Goal: Check status: Check status

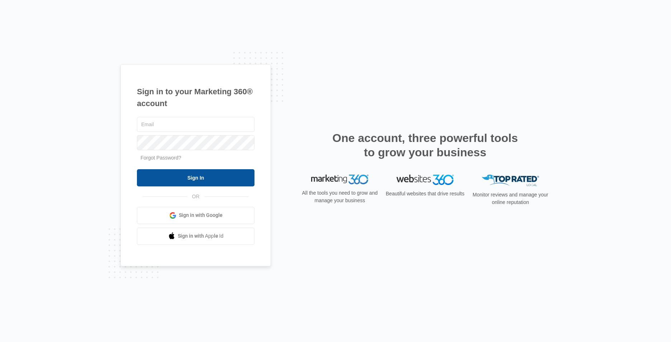
type input "[EMAIL_ADDRESS][DOMAIN_NAME]"
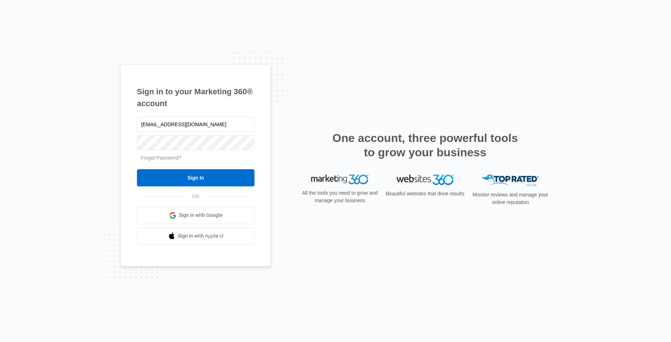
drag, startPoint x: 165, startPoint y: 179, endPoint x: 165, endPoint y: 166, distance: 13.3
click at [165, 170] on input "Sign In" at bounding box center [196, 177] width 118 height 17
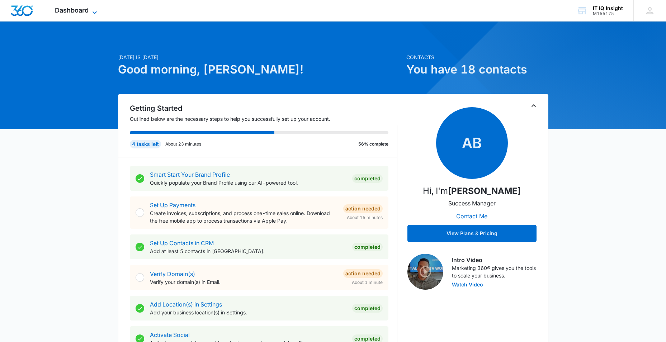
click at [95, 14] on icon at bounding box center [94, 12] width 9 height 9
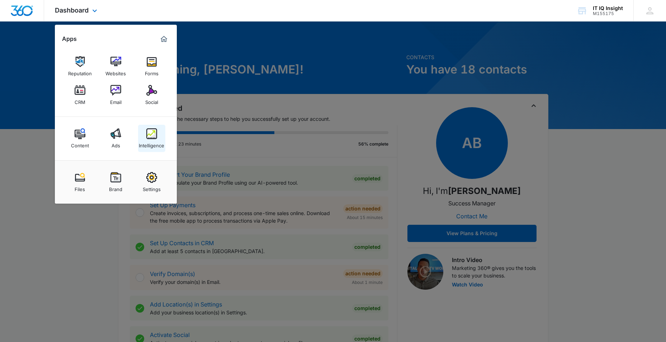
click at [160, 139] on div "Intelligence" at bounding box center [151, 143] width 25 height 9
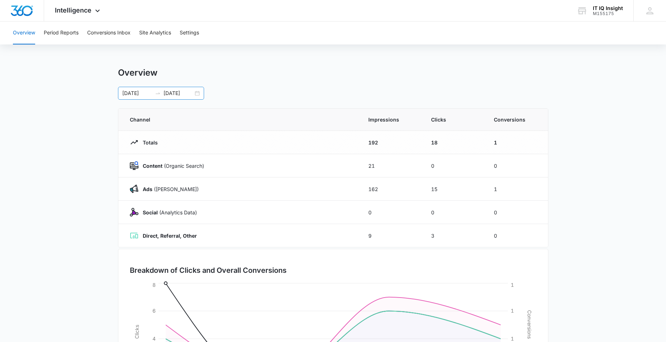
click at [196, 98] on div "[DATE] [DATE]" at bounding box center [161, 93] width 86 height 13
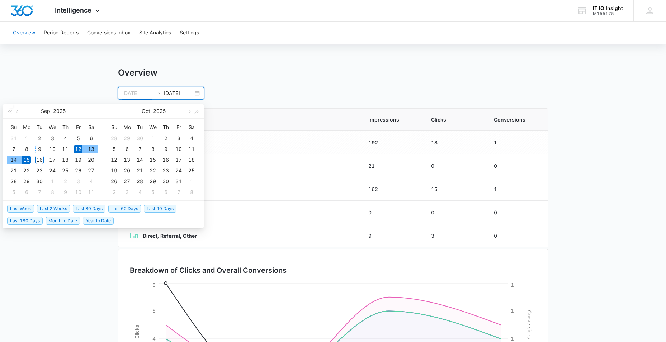
type input "[DATE]"
click at [77, 148] on div "12" at bounding box center [78, 149] width 9 height 9
type input "[DATE]"
click at [166, 161] on div "16" at bounding box center [165, 160] width 9 height 9
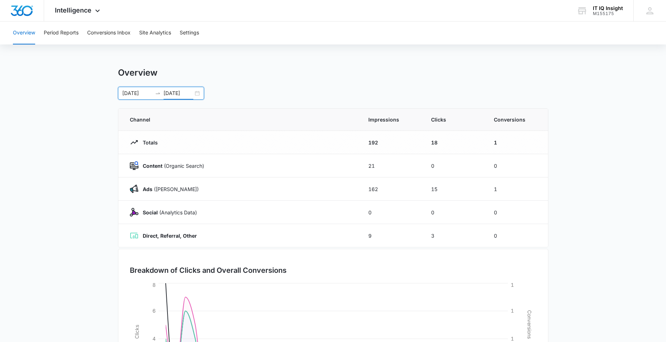
click at [199, 94] on div "[DATE] [DATE]" at bounding box center [161, 93] width 86 height 13
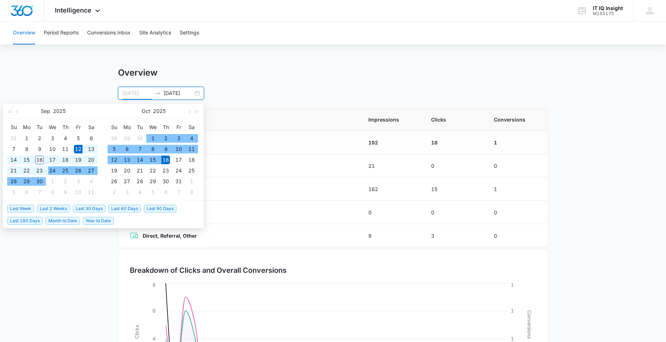
type input "[DATE]"
click at [41, 160] on div "16" at bounding box center [39, 160] width 9 height 9
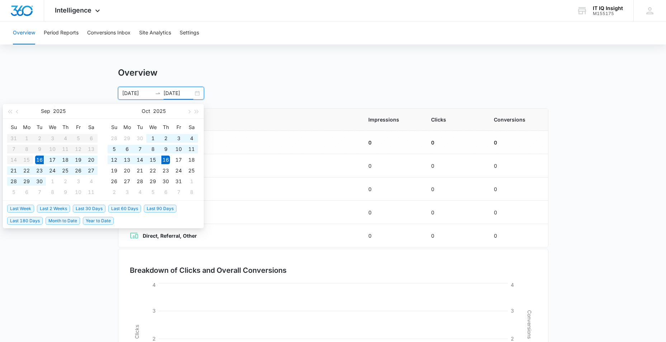
type input "[DATE]"
click at [133, 94] on input "[DATE]" at bounding box center [137, 93] width 30 height 8
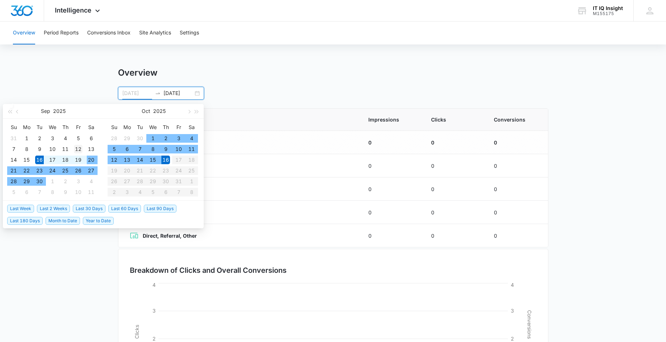
type input "[DATE]"
click at [81, 148] on div "12" at bounding box center [78, 149] width 9 height 9
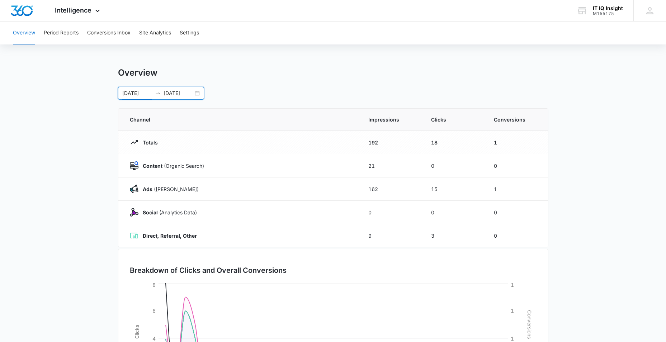
click at [168, 94] on input "[DATE]" at bounding box center [178, 93] width 30 height 8
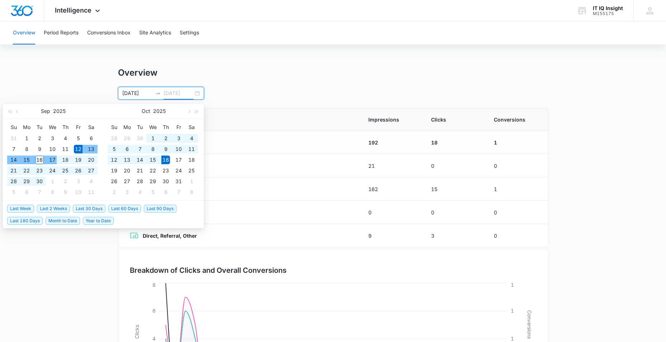
type input "[DATE]"
click at [37, 159] on div "16" at bounding box center [39, 160] width 9 height 9
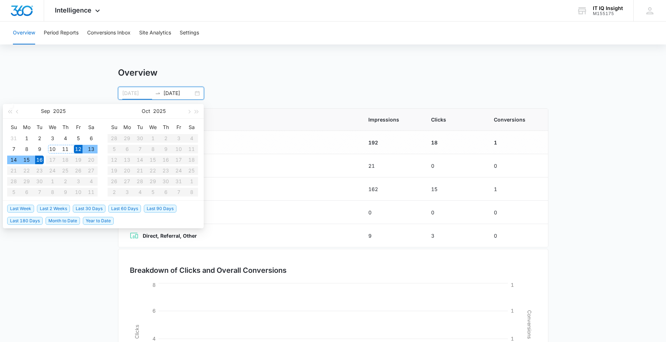
type input "[DATE]"
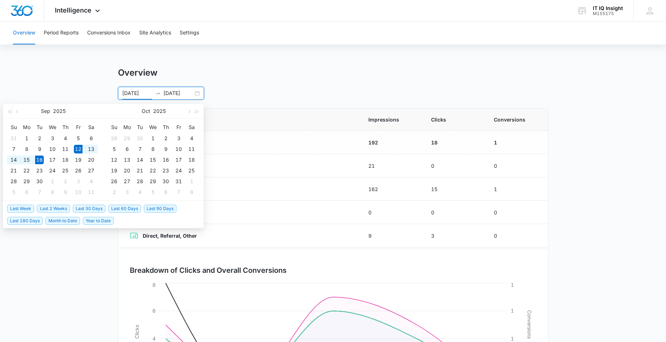
click at [251, 79] on div "Overview [DATE] [DATE] [DATE] Su Mo Tu We Th Fr Sa 31 1 2 3 4 5 6 7 8 9 10 11 1…" at bounding box center [333, 83] width 430 height 32
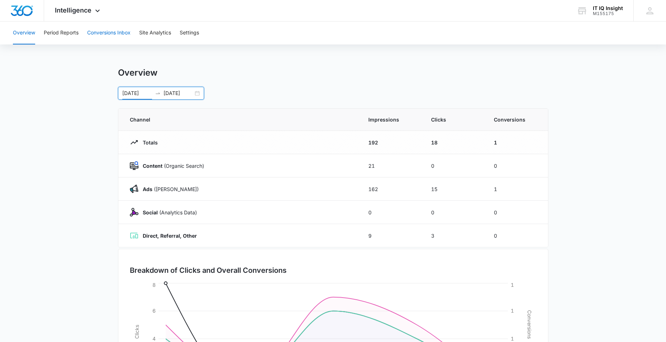
click at [92, 29] on button "Conversions Inbox" at bounding box center [108, 33] width 43 height 23
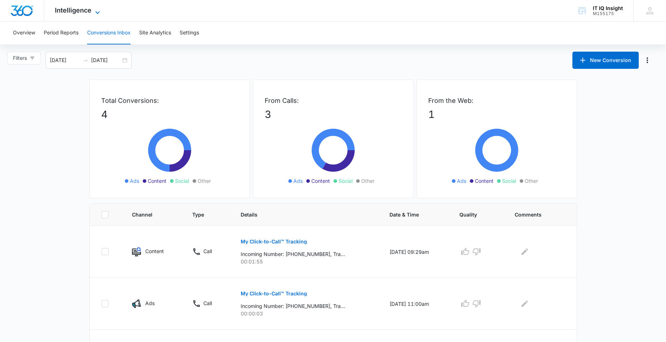
click at [99, 9] on icon at bounding box center [97, 12] width 9 height 9
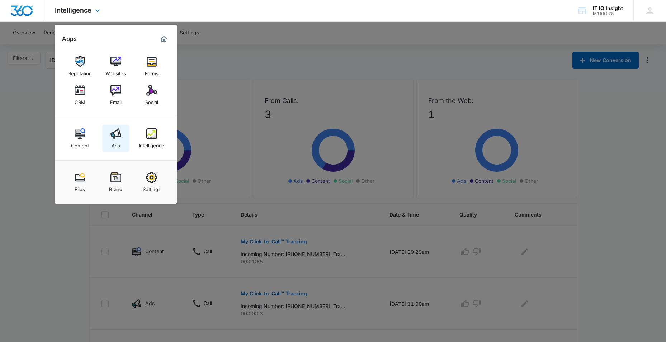
click at [113, 144] on div "Ads" at bounding box center [116, 143] width 9 height 9
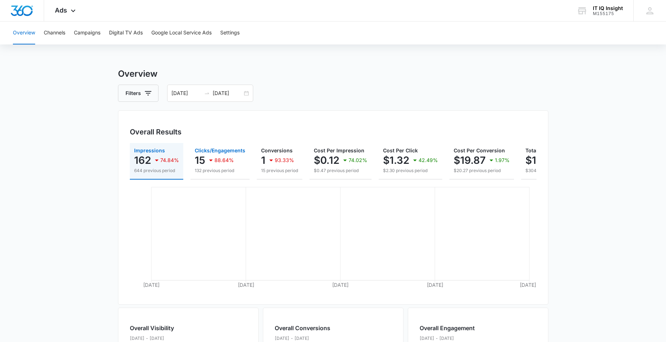
click at [209, 155] on div "88.64%" at bounding box center [220, 160] width 27 height 14
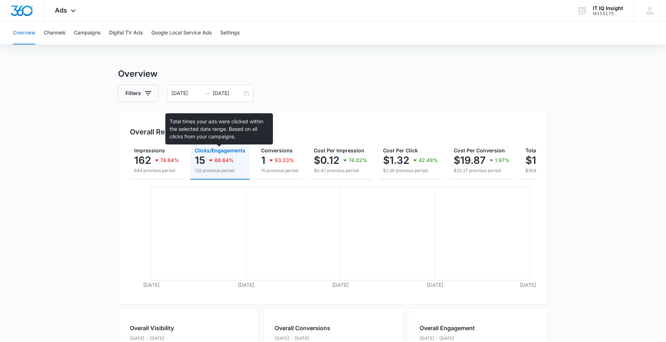
click at [226, 151] on span "Clicks/Engagements" at bounding box center [220, 150] width 51 height 6
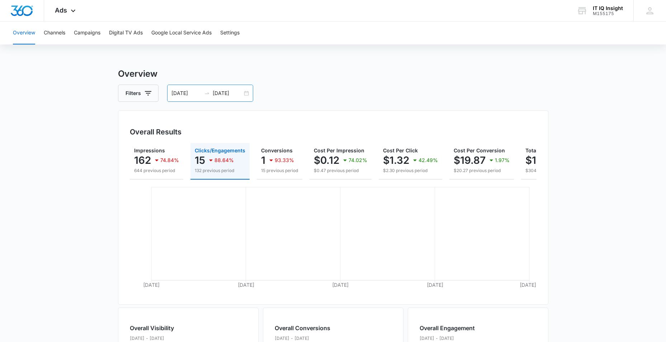
click at [190, 92] on input "[DATE]" at bounding box center [186, 93] width 30 height 8
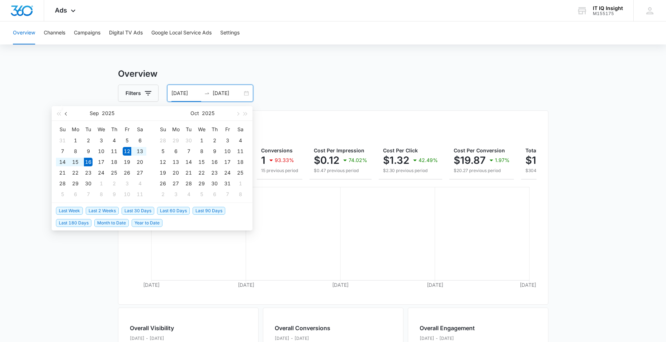
click at [67, 114] on span "button" at bounding box center [67, 114] width 4 height 4
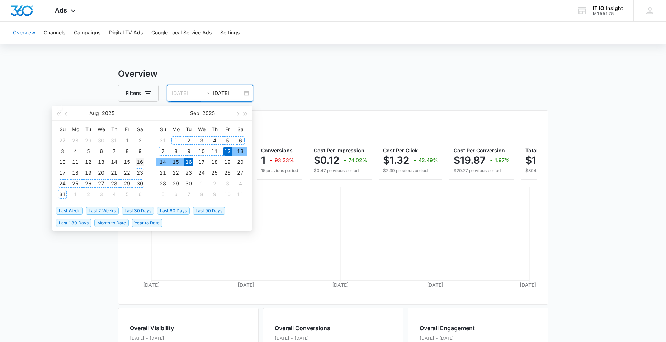
type input "[DATE]"
click at [139, 163] on div "16" at bounding box center [140, 162] width 9 height 9
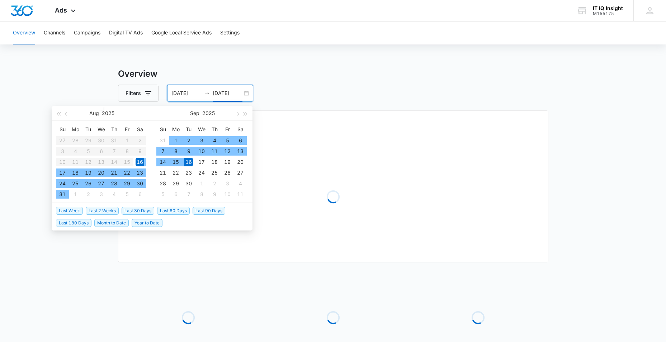
type input "[DATE]"
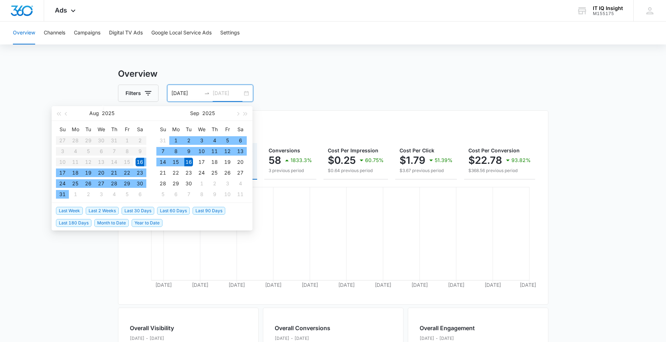
click at [188, 161] on div "16" at bounding box center [188, 162] width 9 height 9
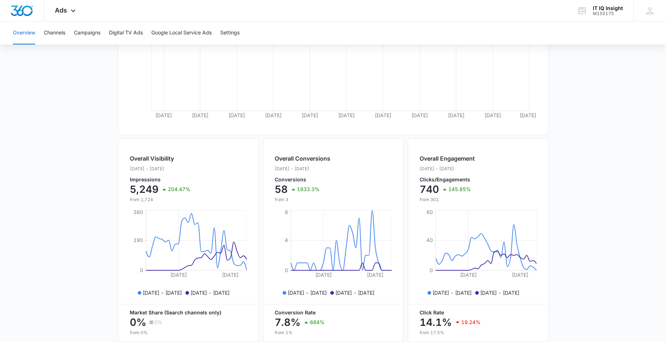
scroll to position [215, 0]
